Goal: Task Accomplishment & Management: Manage account settings

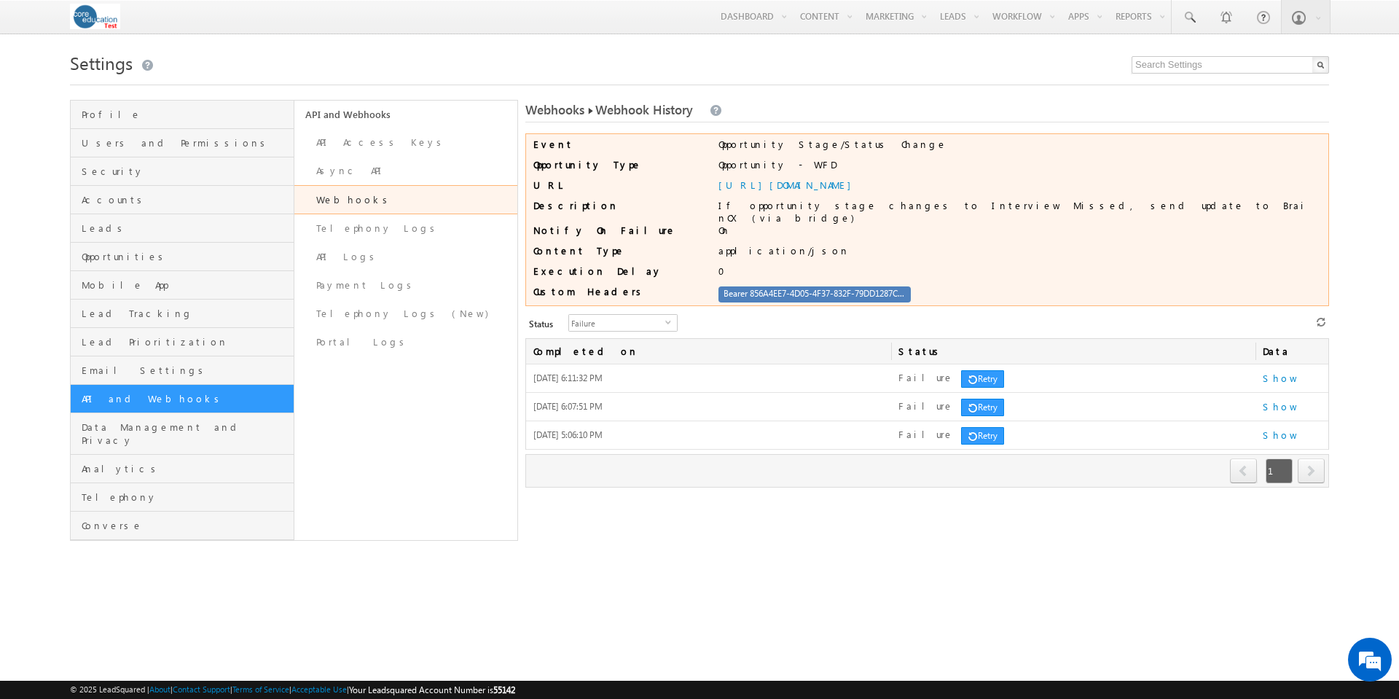
click at [355, 202] on link "Webhooks" at bounding box center [406, 199] width 224 height 29
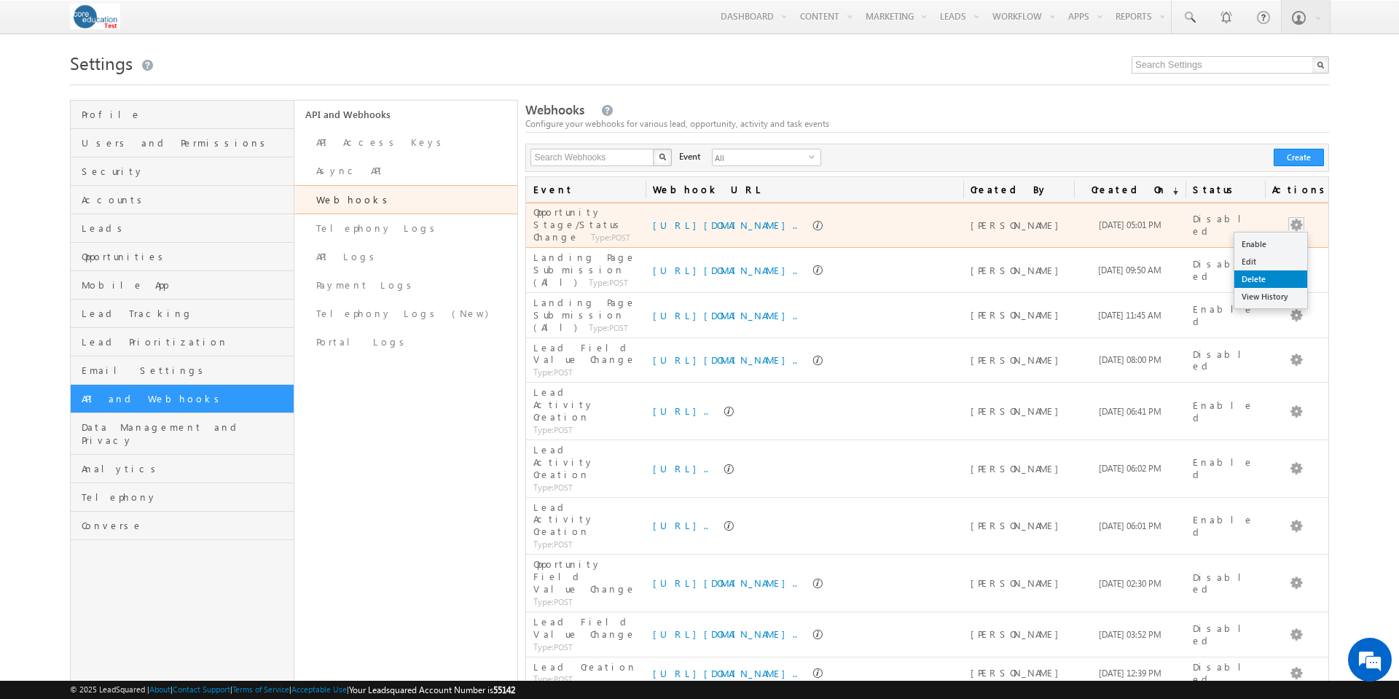
click at [1280, 282] on link "Delete" at bounding box center [1270, 278] width 73 height 17
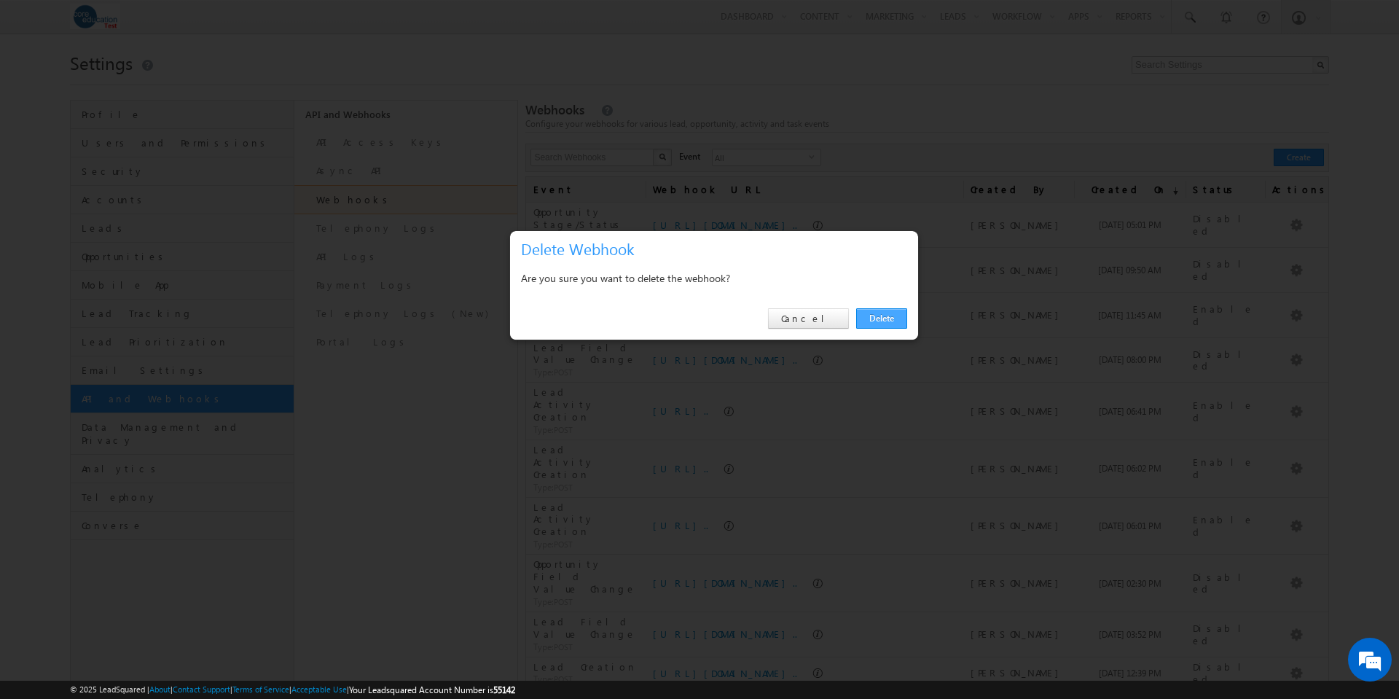
click at [876, 317] on link "Delete" at bounding box center [881, 318] width 51 height 20
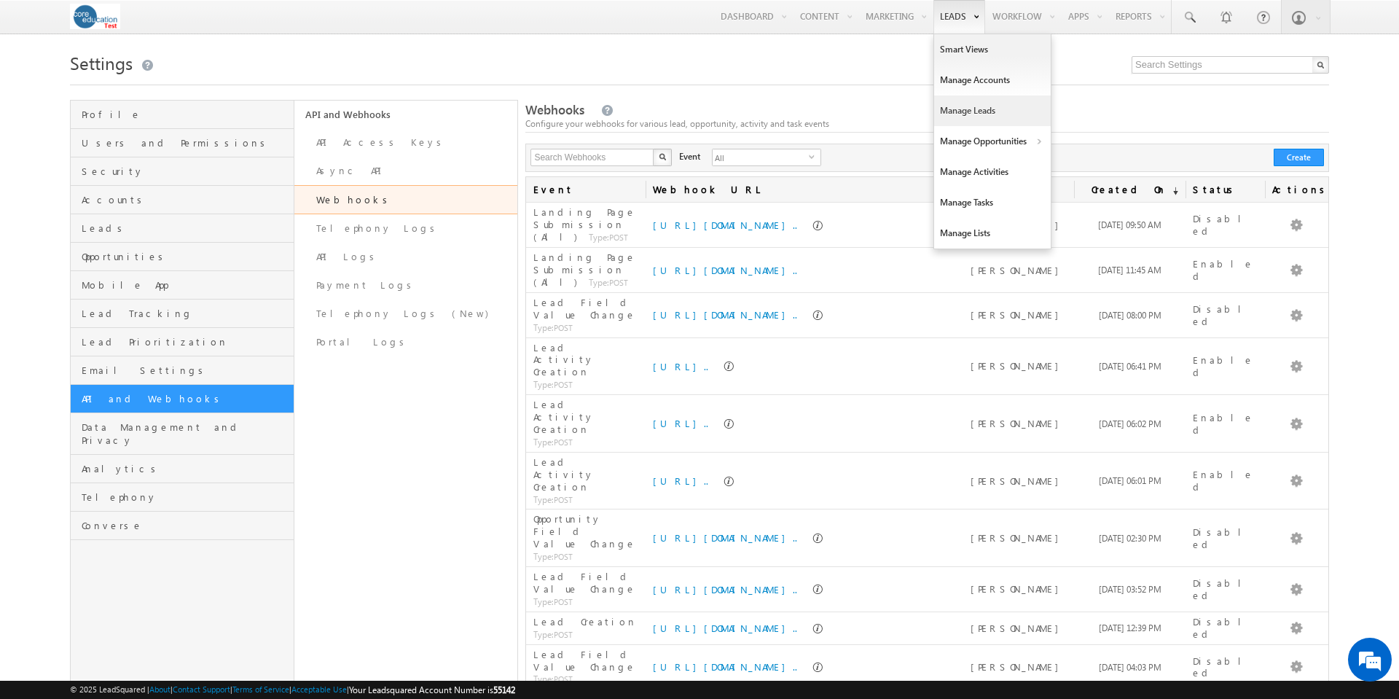
click at [967, 109] on link "Manage Leads" at bounding box center [992, 110] width 117 height 31
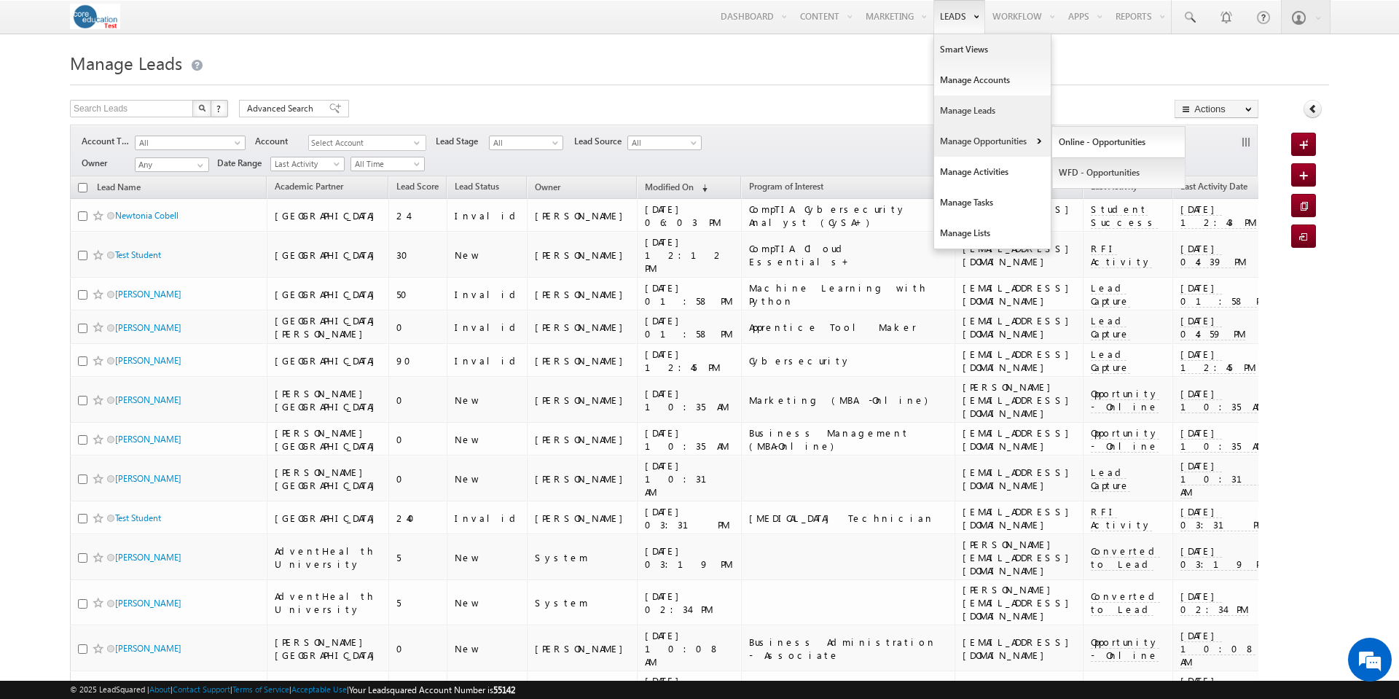
click at [1079, 176] on link "WFD - Opportunities" at bounding box center [1118, 172] width 133 height 31
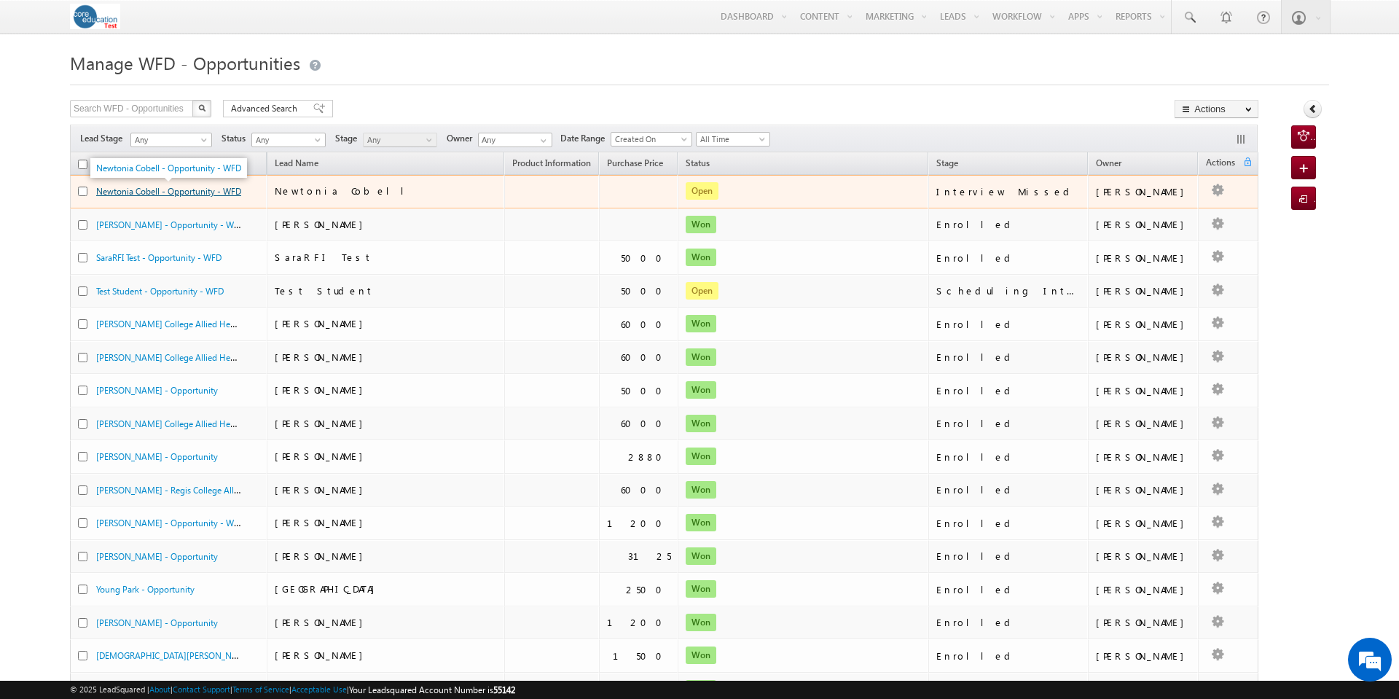
click at [193, 192] on link "Newtonia Cobell - Opportunity - WFD" at bounding box center [168, 191] width 145 height 11
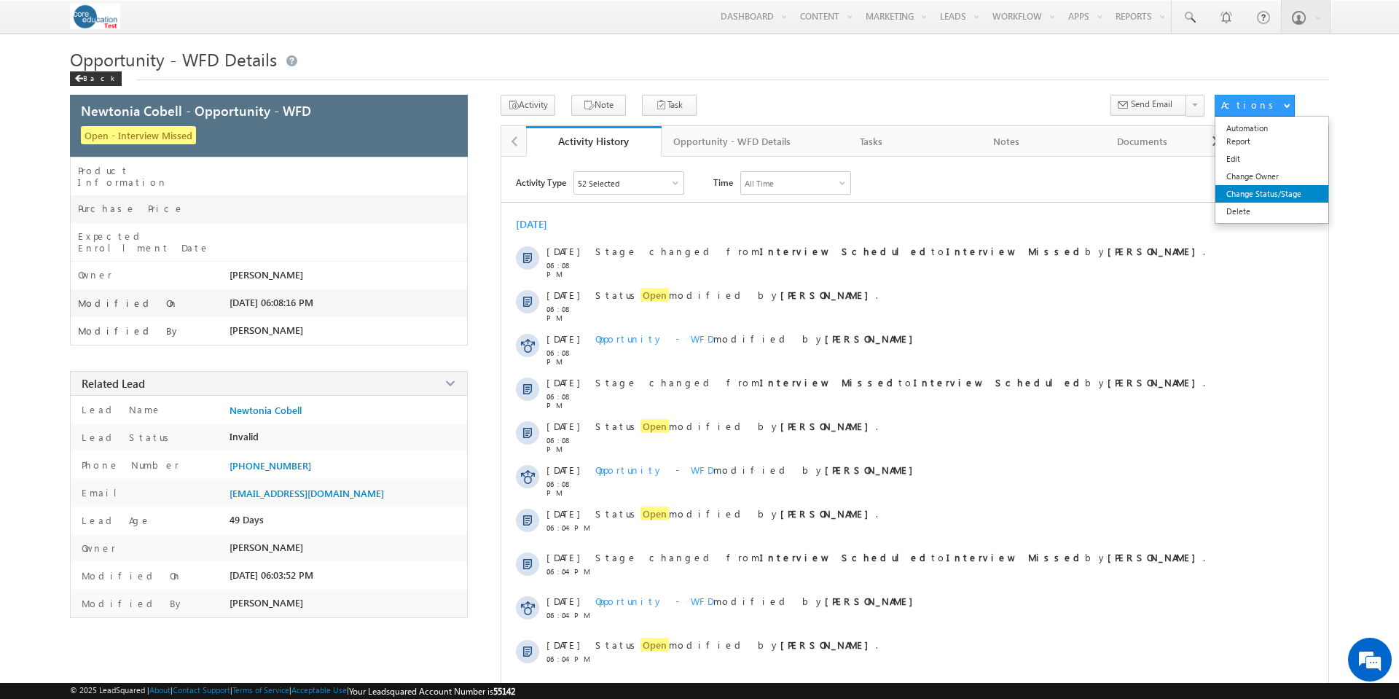
click at [1271, 197] on link "Change Status/Stage" at bounding box center [1271, 193] width 113 height 17
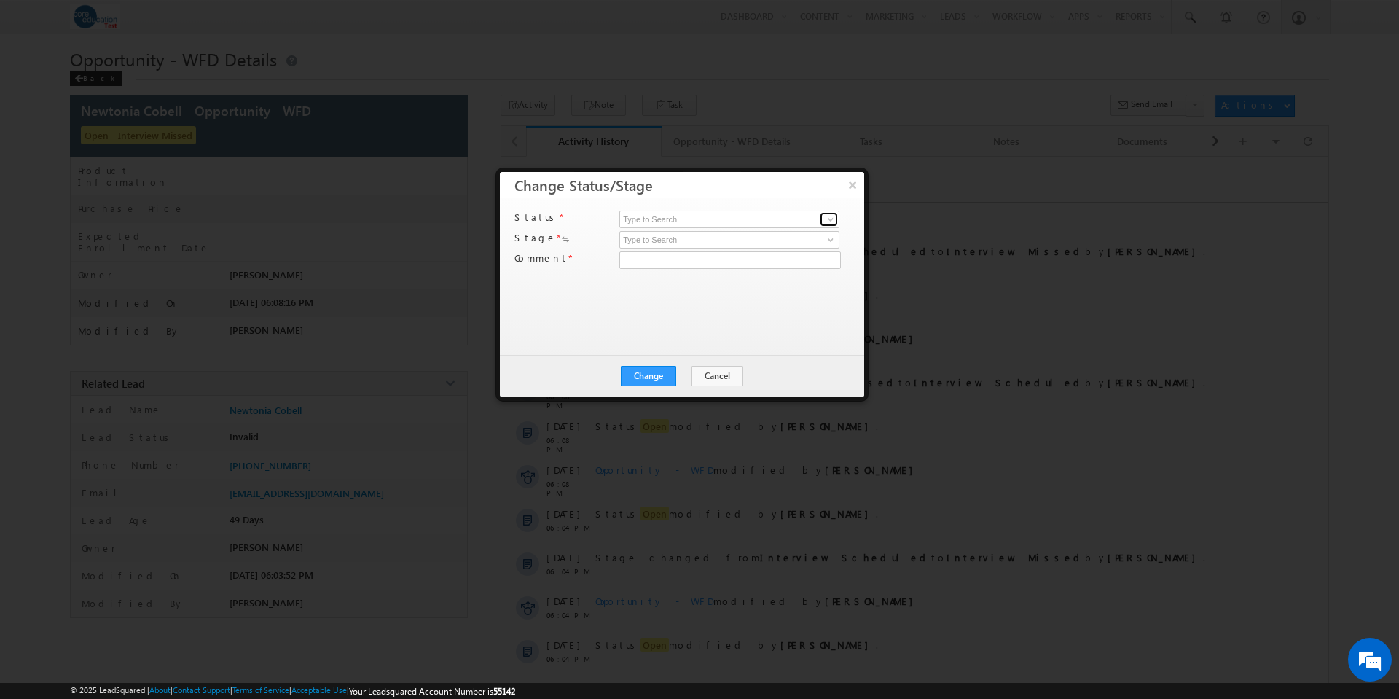
click at [833, 218] on span at bounding box center [831, 219] width 12 height 12
click at [736, 239] on link "Open" at bounding box center [729, 236] width 220 height 17
type input "Open"
click at [830, 239] on span at bounding box center [831, 240] width 12 height 12
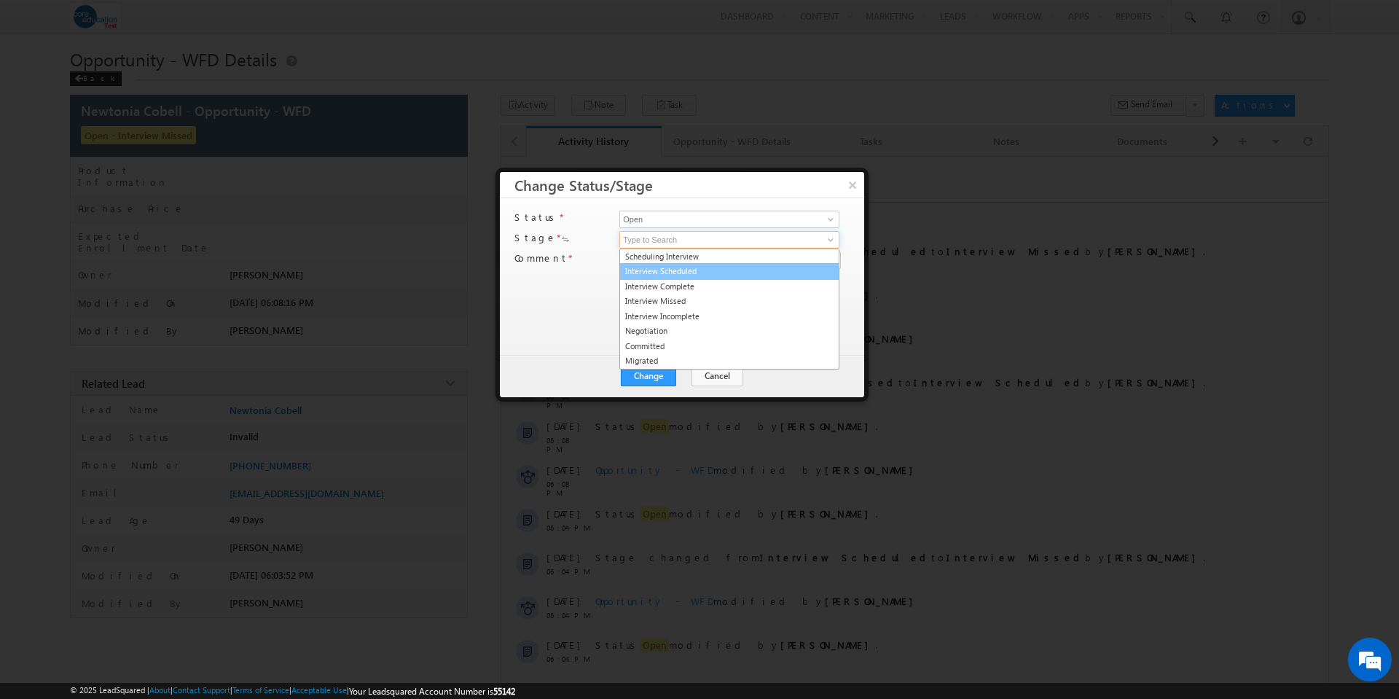
click at [754, 267] on link "Interview Scheduled" at bounding box center [729, 271] width 220 height 17
type input "Interview Scheduled"
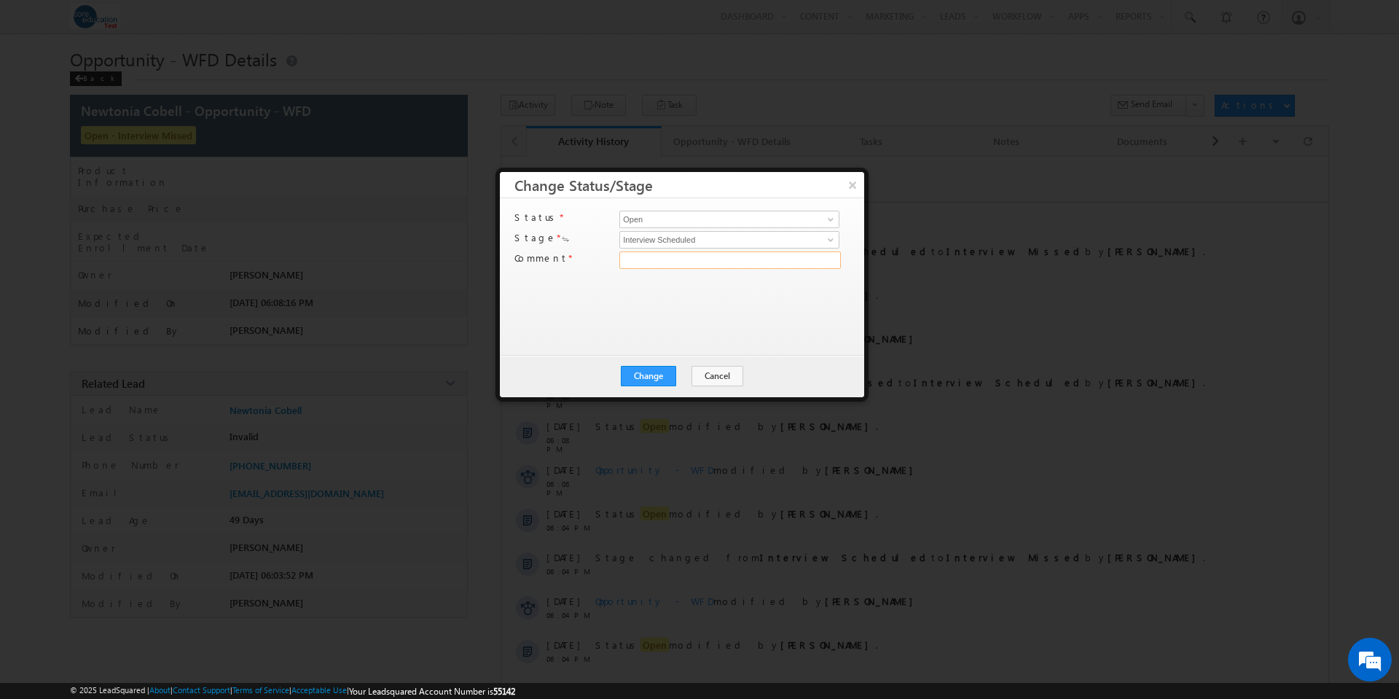
click at [723, 253] on input "text" at bounding box center [729, 259] width 221 height 17
type input "test"
click at [650, 373] on button "Change" at bounding box center [648, 376] width 55 height 20
click at [676, 374] on button "Close" at bounding box center [684, 376] width 47 height 20
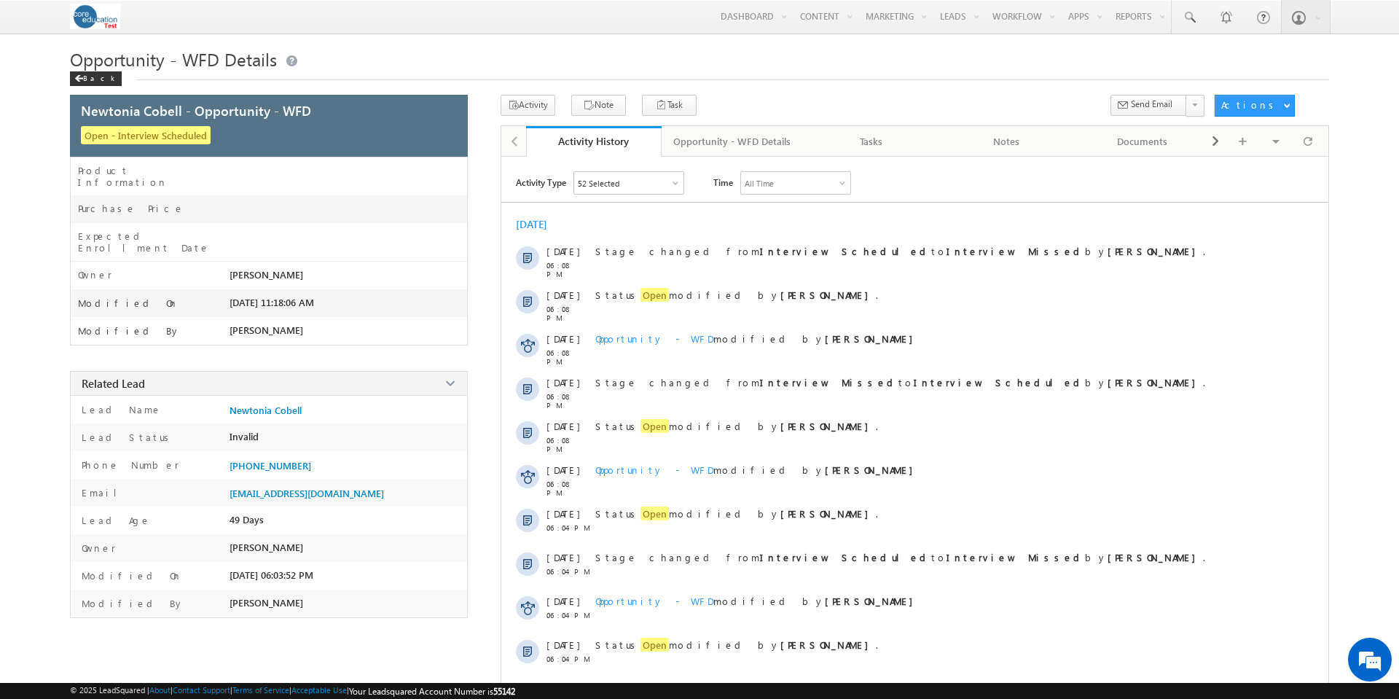
click at [951, 55] on h1 "Opportunity - WFD Details" at bounding box center [699, 58] width 1259 height 23
click at [1283, 193] on link "Change Status/Stage" at bounding box center [1271, 193] width 113 height 17
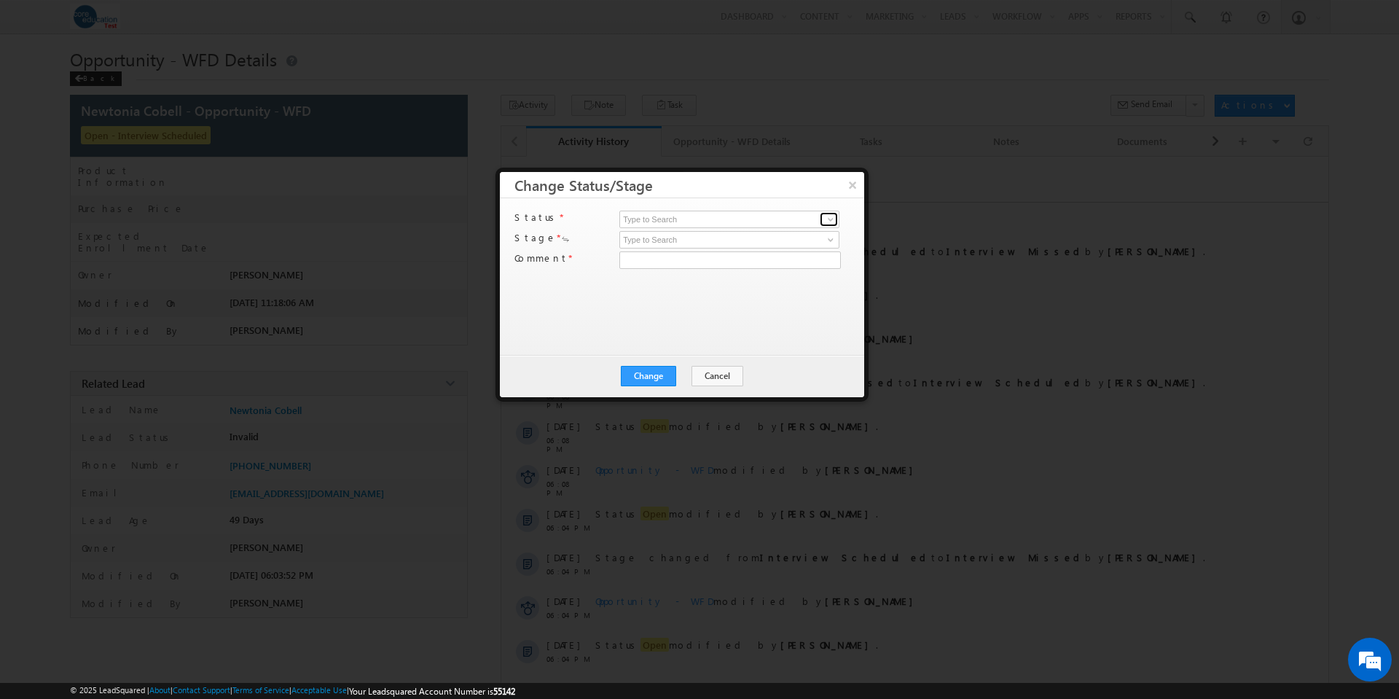
click at [831, 219] on span at bounding box center [831, 219] width 12 height 12
click at [759, 232] on link "Open" at bounding box center [729, 236] width 220 height 17
type input "Open"
click at [827, 240] on span at bounding box center [831, 240] width 12 height 12
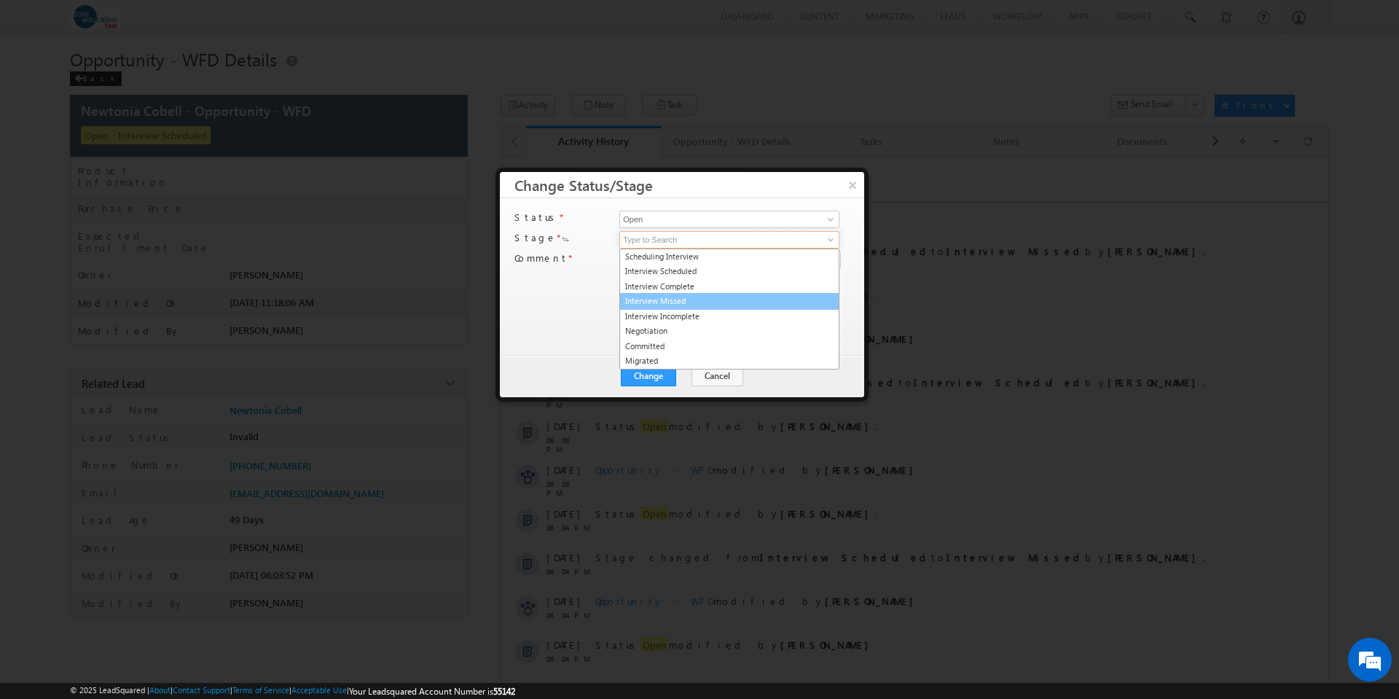
click at [773, 293] on link "Interview Missed" at bounding box center [729, 301] width 220 height 17
type input "Interview Missed"
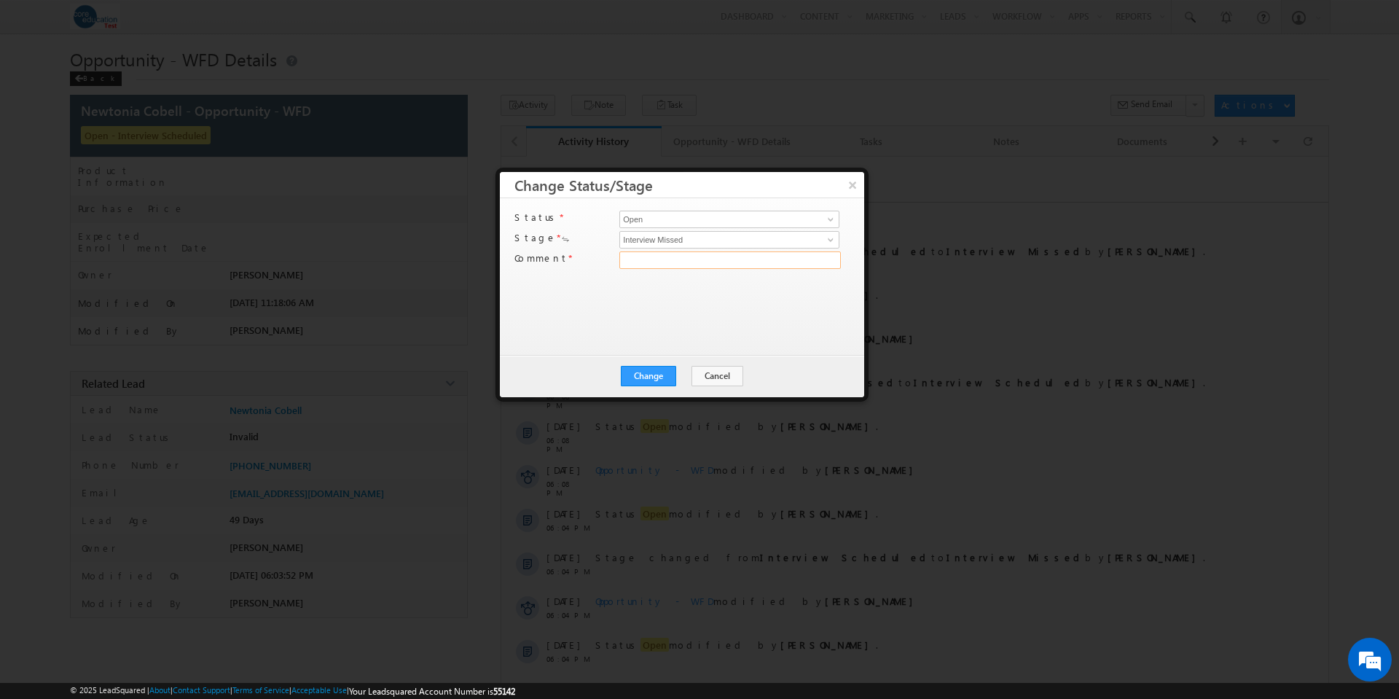
click at [806, 257] on input "text" at bounding box center [729, 259] width 221 height 17
type input "test"
click at [650, 382] on button "Change" at bounding box center [648, 376] width 55 height 20
click at [696, 375] on button "Close" at bounding box center [684, 376] width 47 height 20
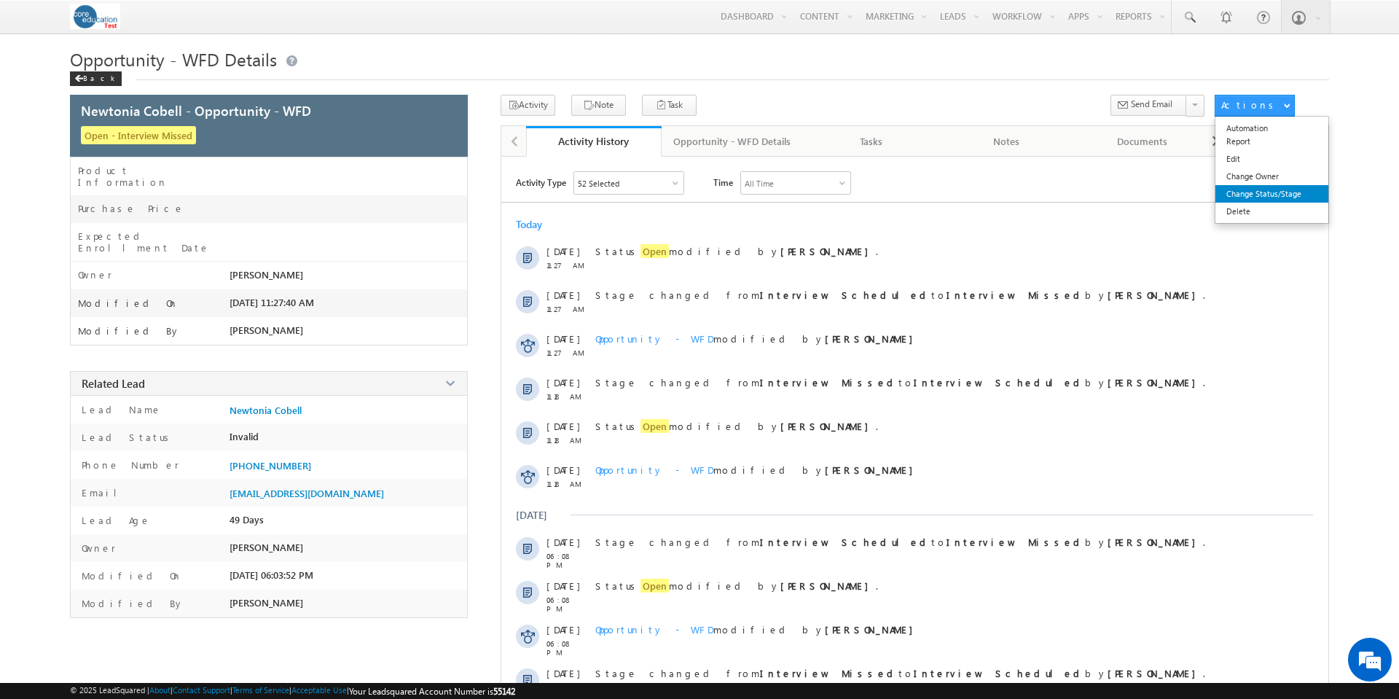
click at [1278, 194] on link "Change Status/Stage" at bounding box center [1271, 193] width 113 height 17
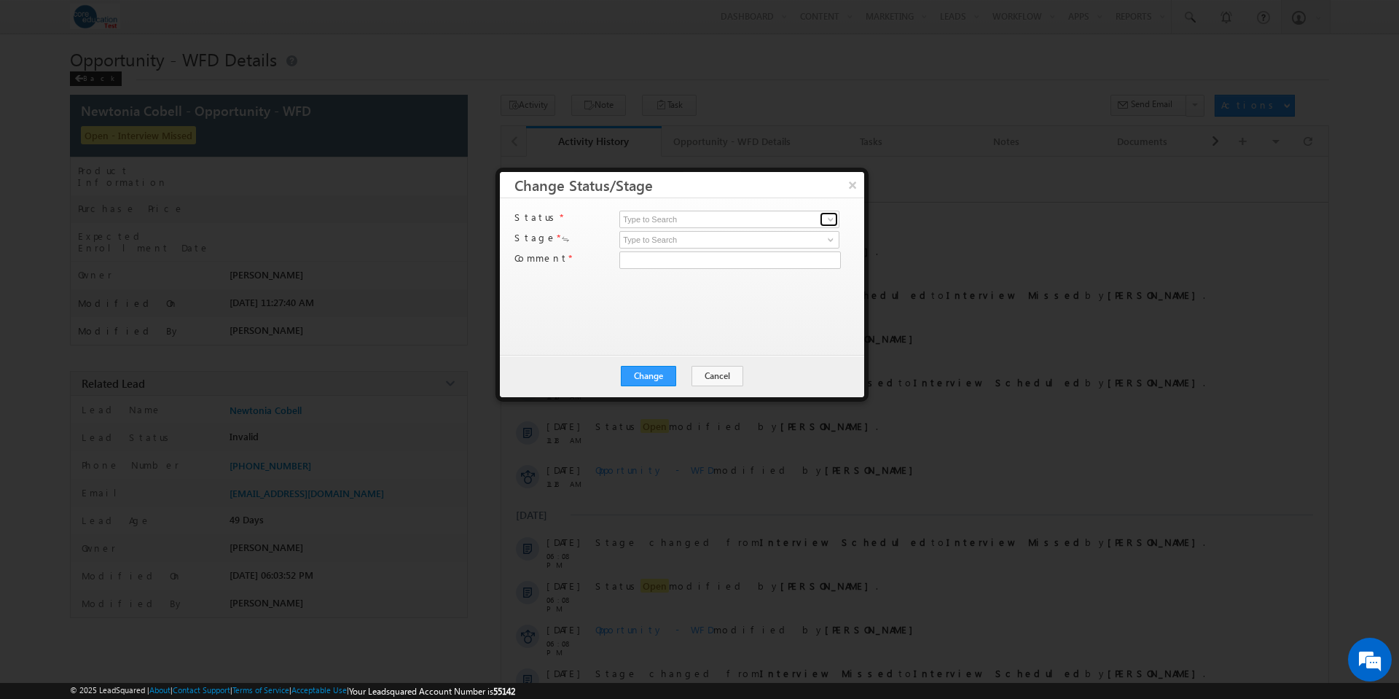
click at [829, 219] on span at bounding box center [831, 219] width 12 height 12
click at [786, 235] on link "Open" at bounding box center [729, 236] width 220 height 17
type input "Open"
click at [829, 238] on span at bounding box center [831, 240] width 12 height 12
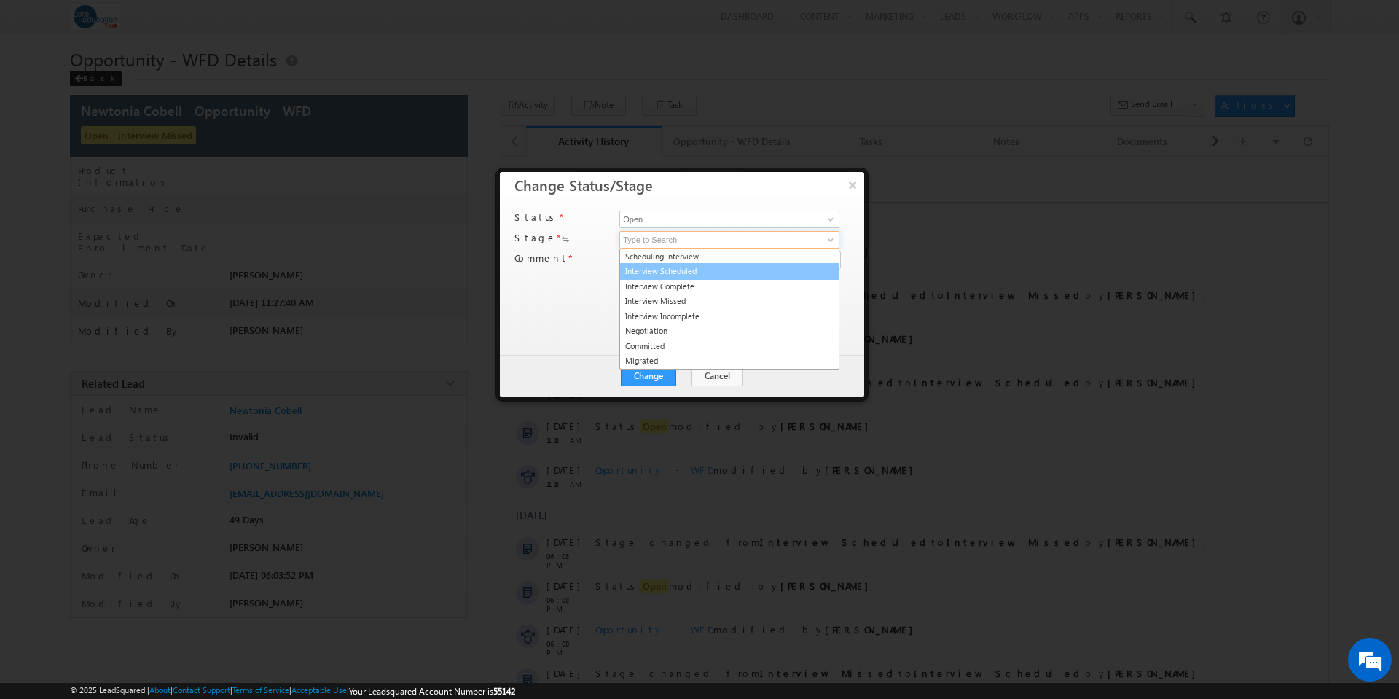
click at [723, 267] on link "Interview Scheduled" at bounding box center [729, 271] width 220 height 17
type input "Interview Scheduled"
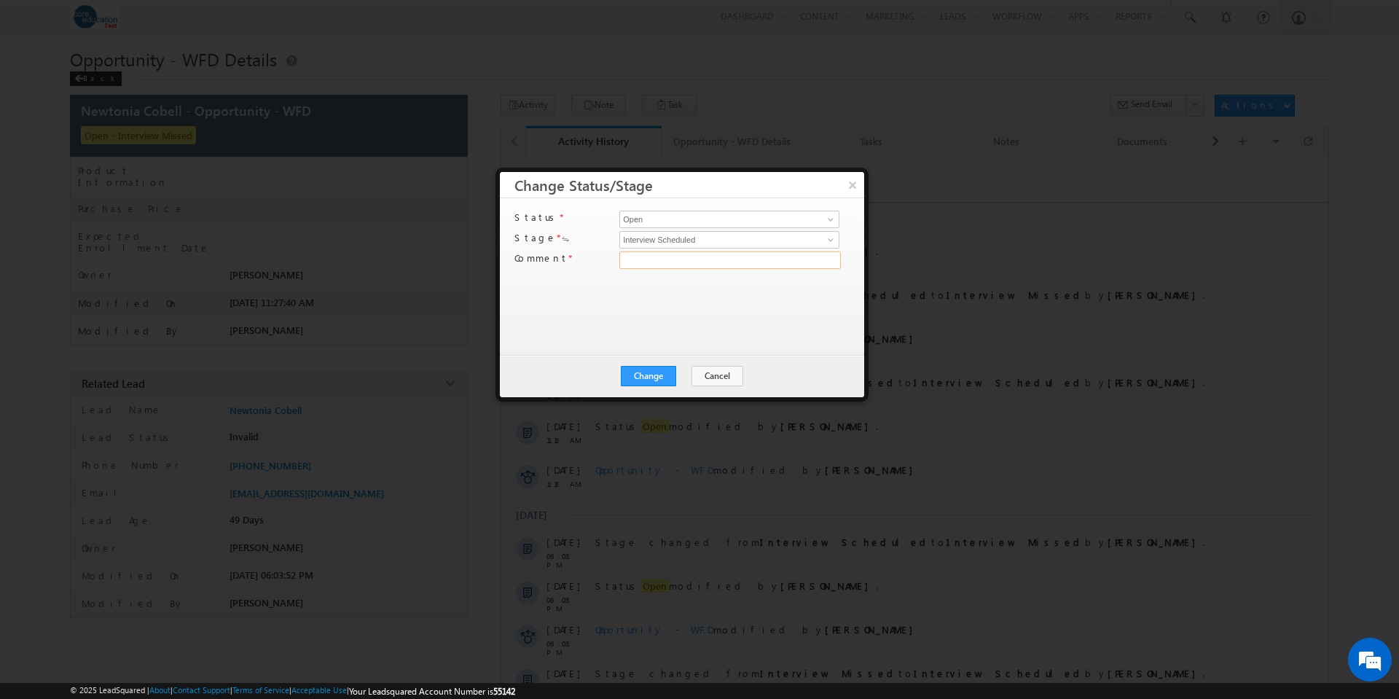
click at [722, 264] on input "text" at bounding box center [729, 259] width 221 height 17
type input "test"
click at [658, 374] on button "Change" at bounding box center [648, 376] width 55 height 20
click at [677, 376] on button "Close" at bounding box center [684, 376] width 47 height 20
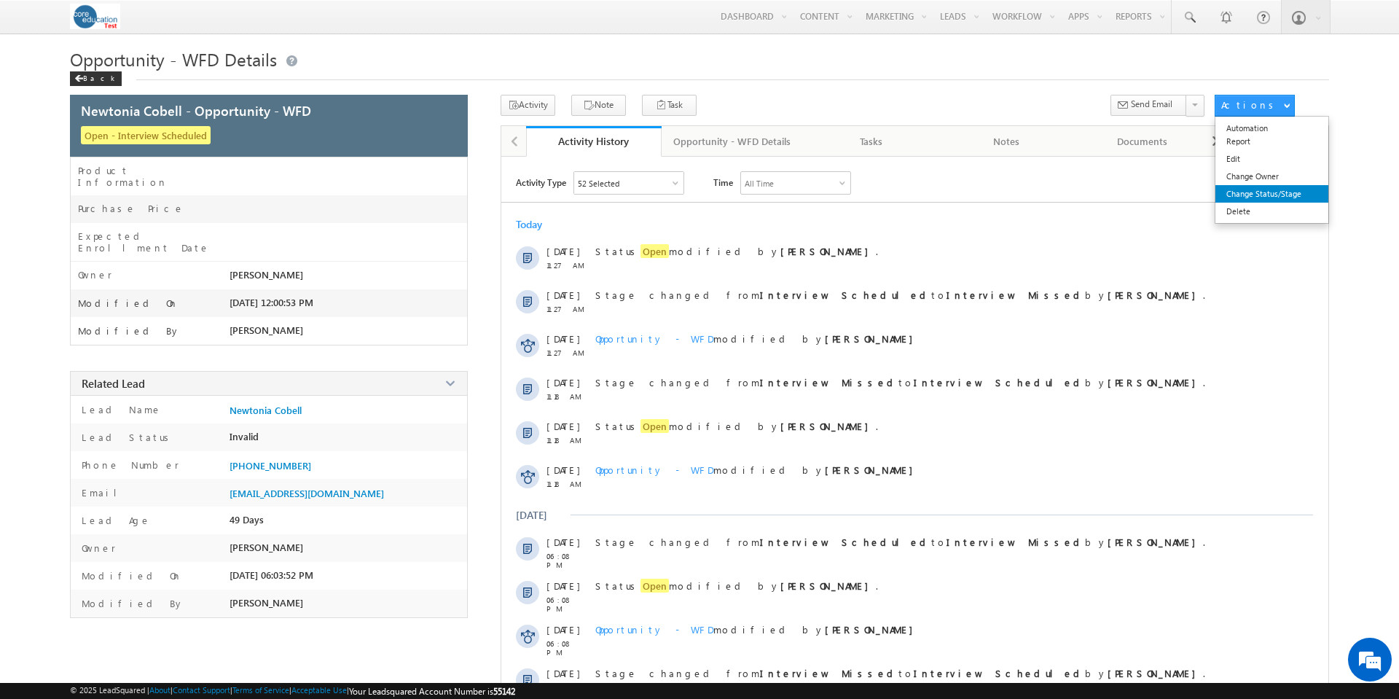
click at [1274, 194] on link "Change Status/Stage" at bounding box center [1271, 193] width 113 height 17
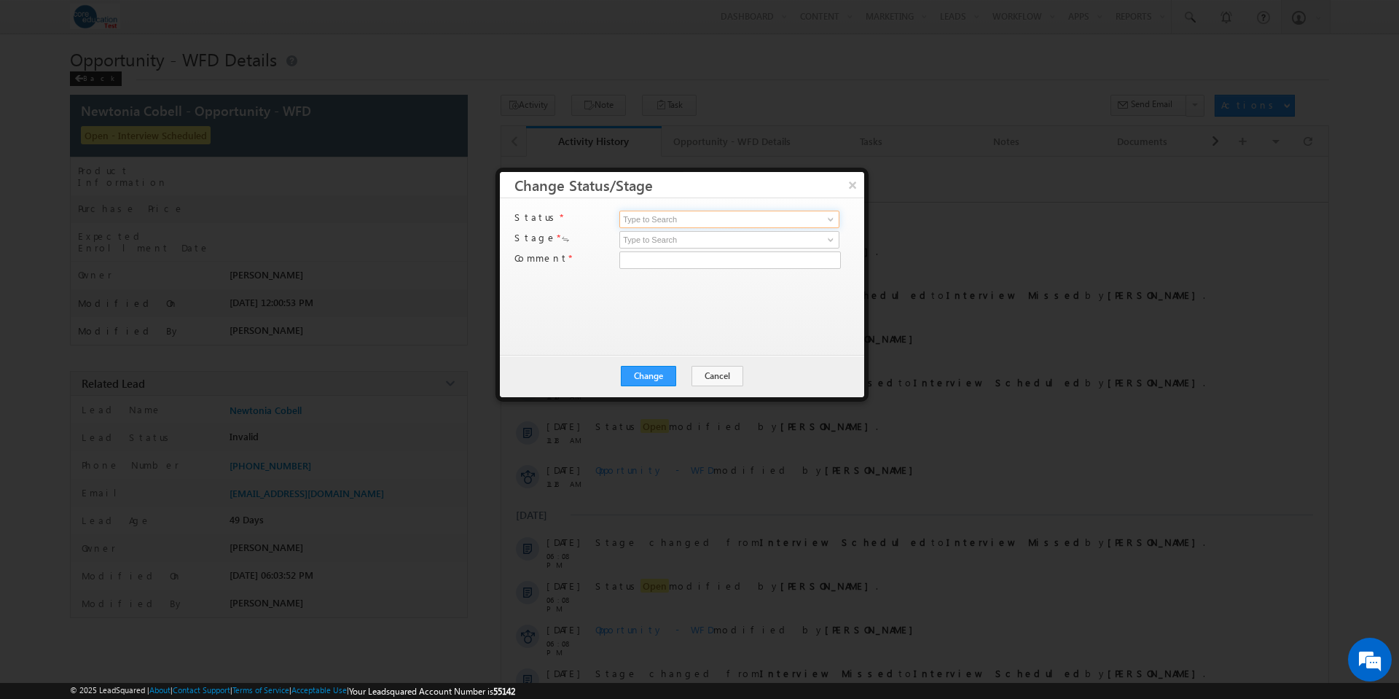
click at [701, 216] on input at bounding box center [729, 219] width 220 height 17
click at [830, 218] on span at bounding box center [831, 219] width 12 height 12
click at [800, 232] on link "Open" at bounding box center [729, 236] width 220 height 17
type input "Open"
click at [830, 236] on span at bounding box center [831, 240] width 12 height 12
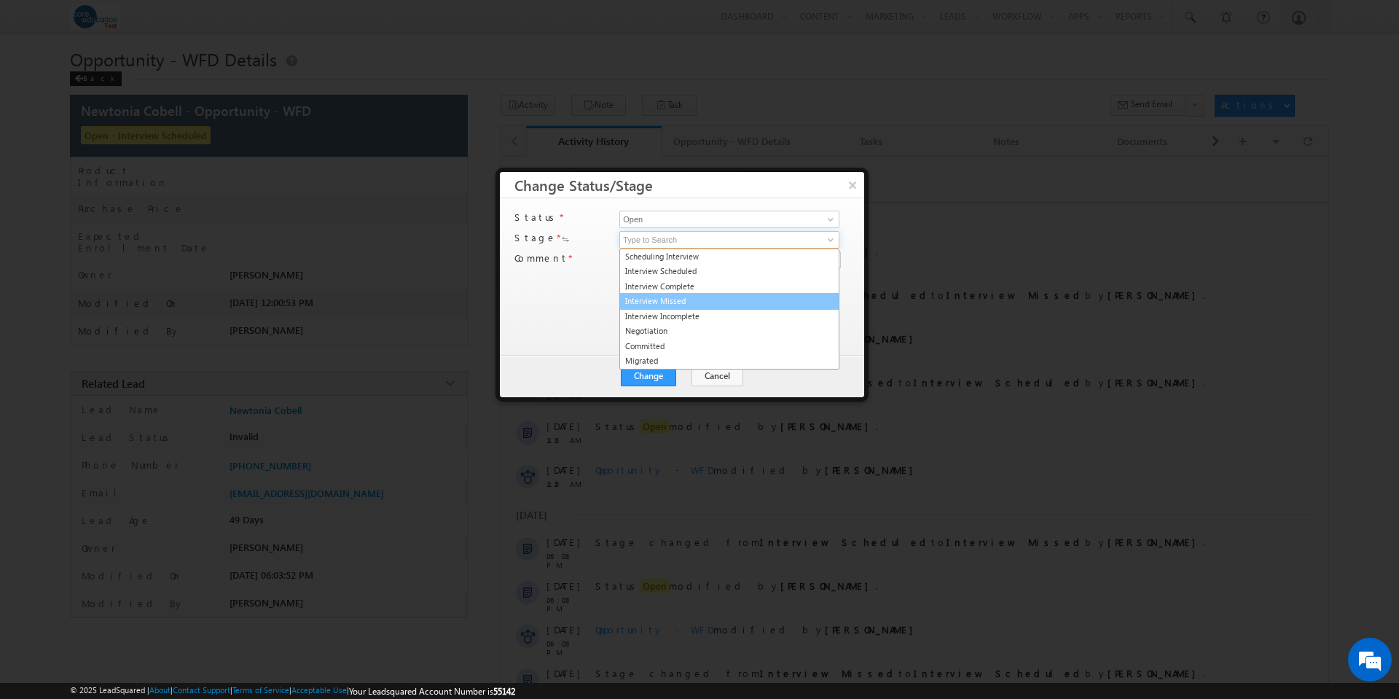
click at [752, 297] on link "Interview Missed" at bounding box center [729, 301] width 220 height 17
type input "Interview Missed"
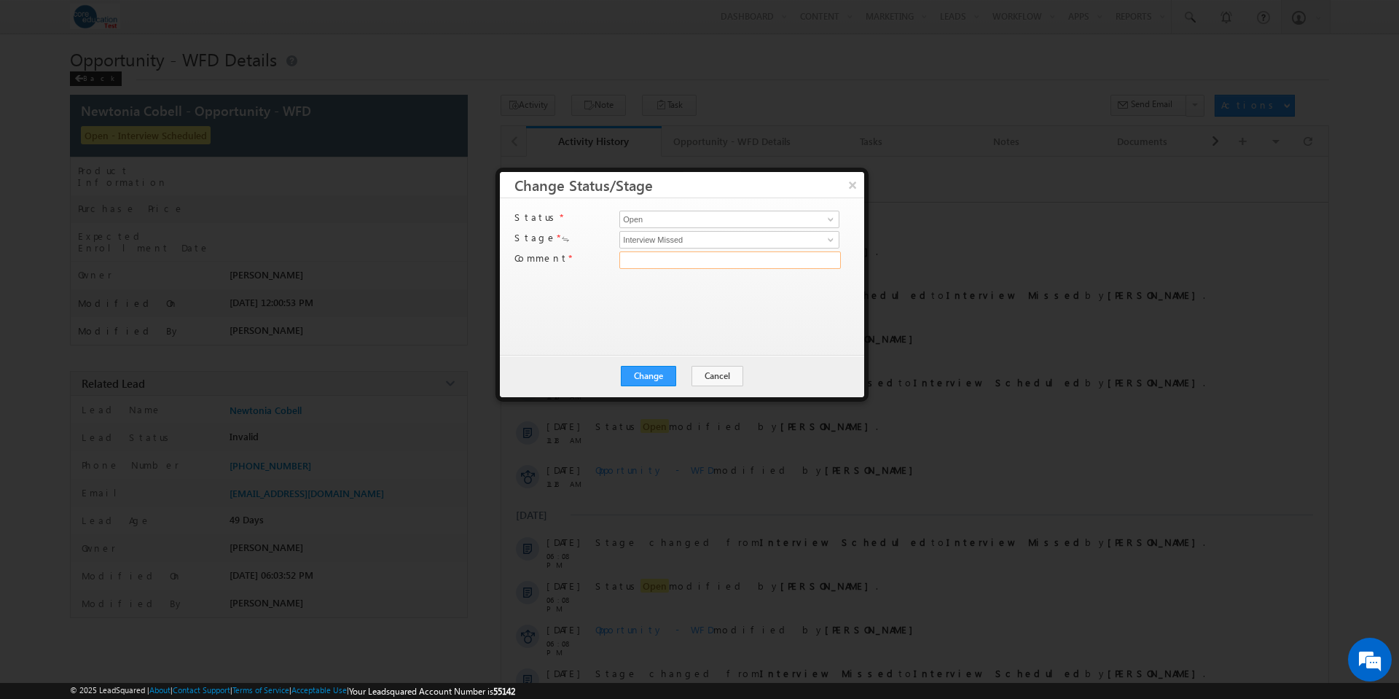
click at [712, 260] on input "text" at bounding box center [729, 259] width 221 height 17
type input "test"
click at [661, 375] on button "Change" at bounding box center [648, 376] width 55 height 20
click at [690, 379] on button "Close" at bounding box center [684, 376] width 47 height 20
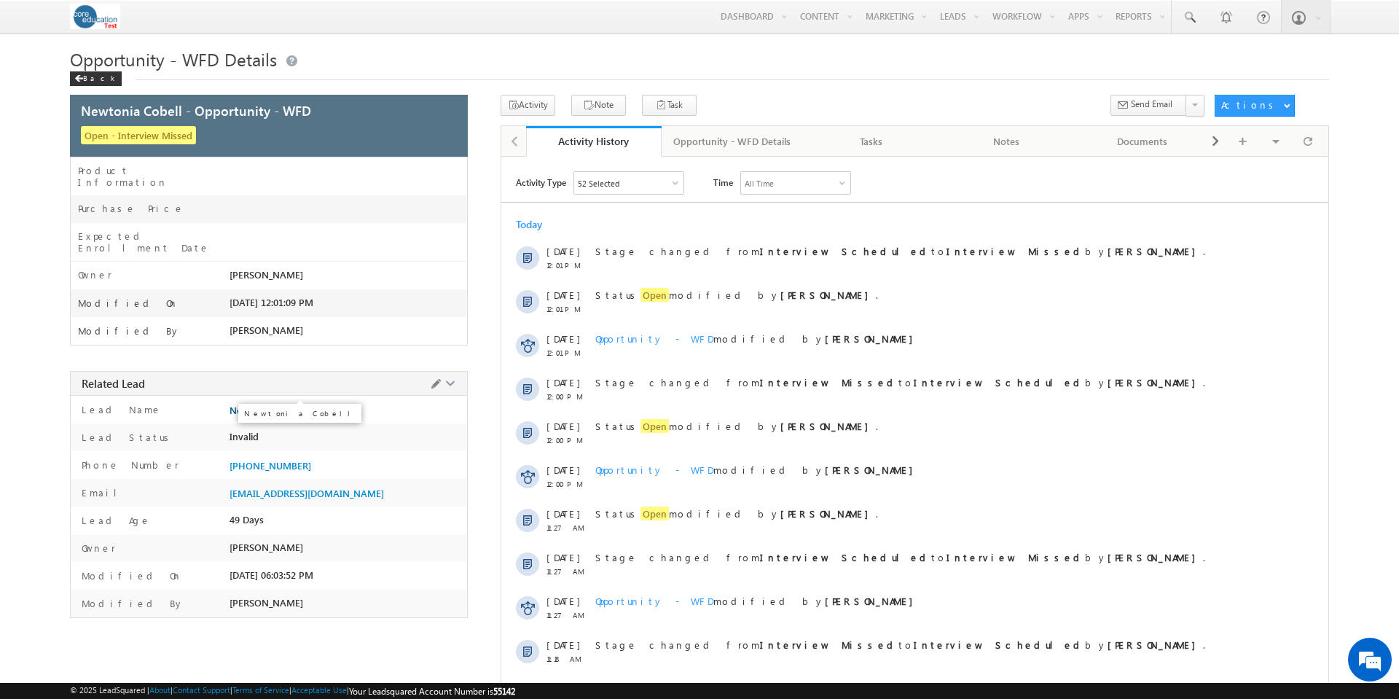
click at [288, 404] on span "Newtonia Cobell" at bounding box center [265, 410] width 72 height 12
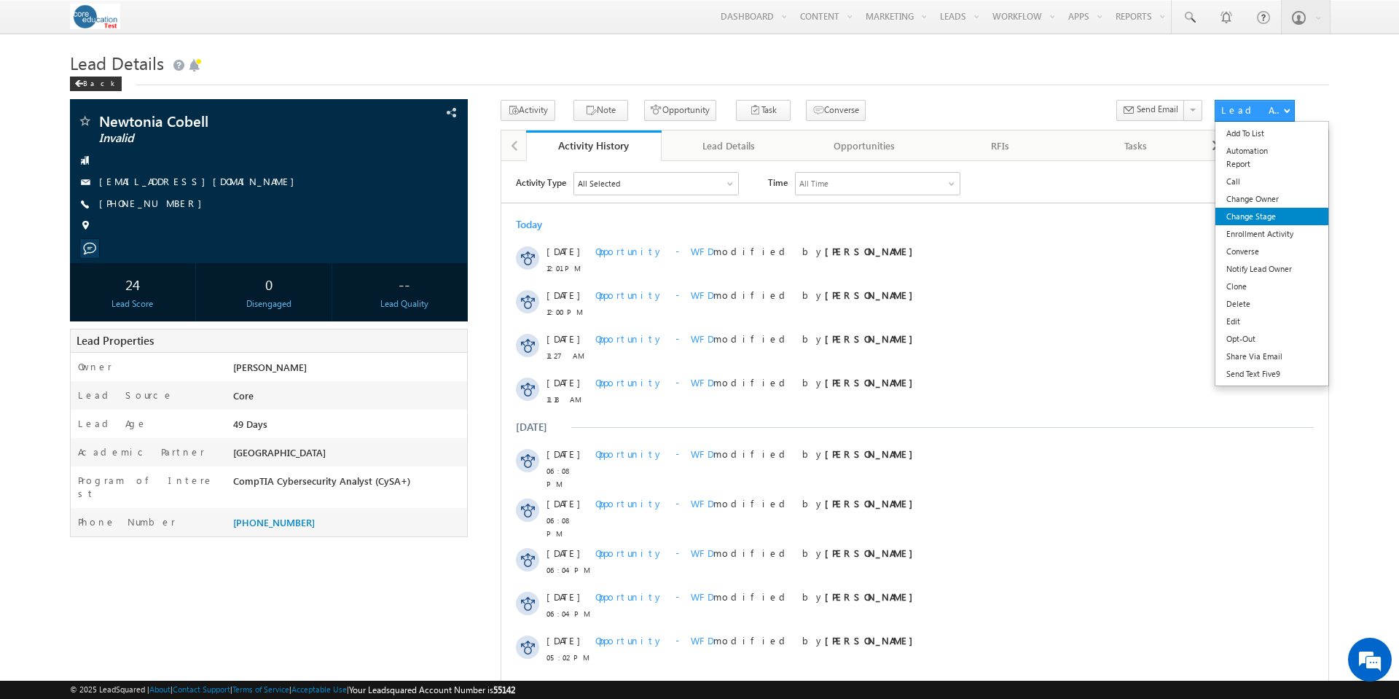
click at [1273, 213] on link "Change Stage" at bounding box center [1271, 216] width 113 height 17
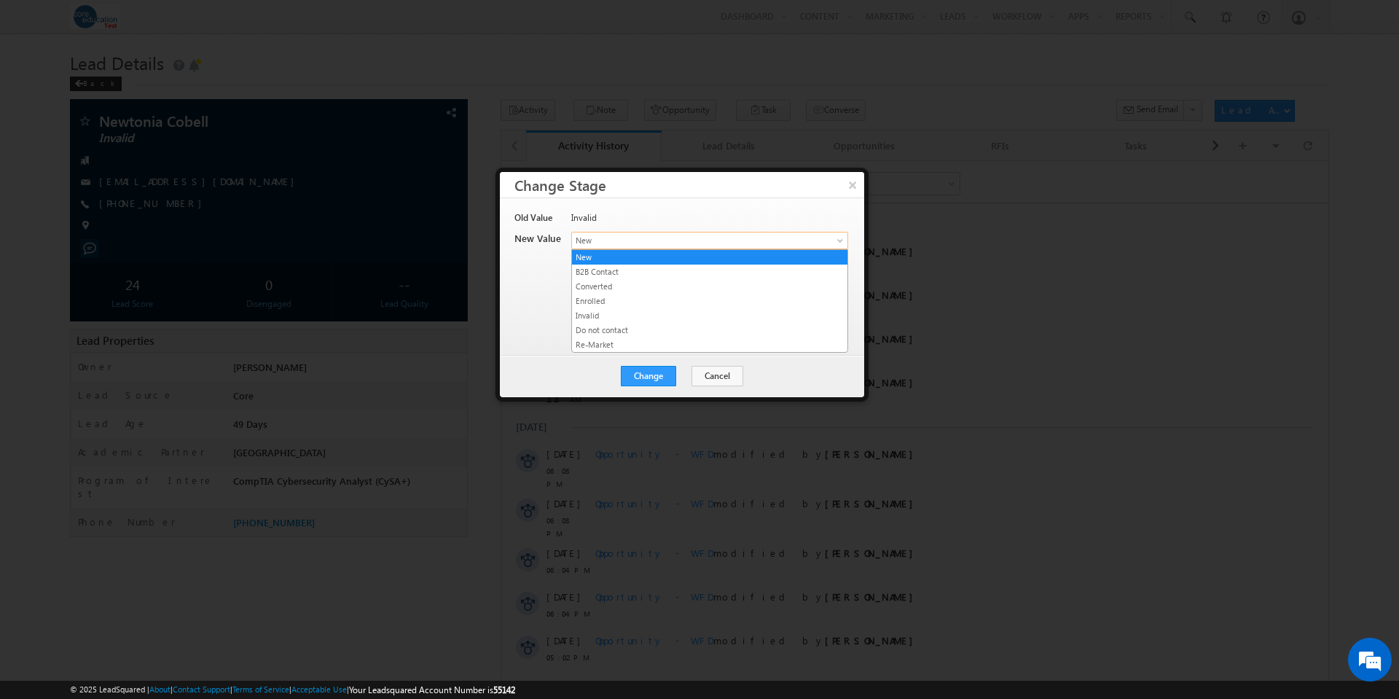
click at [841, 235] on link "New" at bounding box center [709, 240] width 277 height 17
click at [616, 341] on link "Re-Market" at bounding box center [709, 344] width 275 height 13
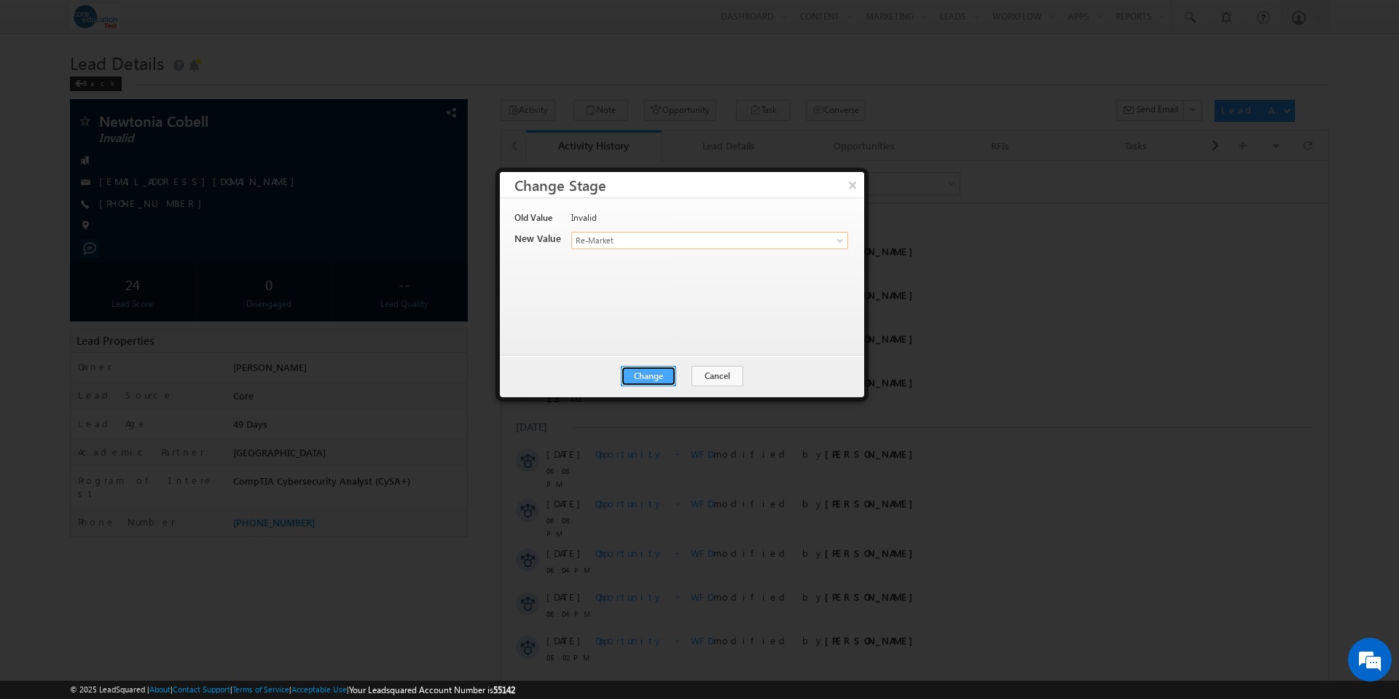
click at [656, 379] on button "Change" at bounding box center [648, 376] width 55 height 20
